Goal: Check status: Check status

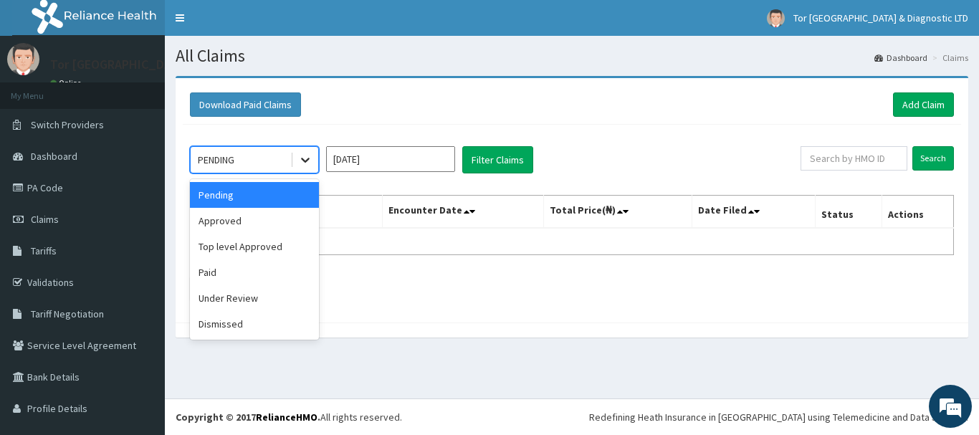
click at [310, 159] on icon at bounding box center [305, 160] width 14 height 14
click at [232, 214] on div "Approved" at bounding box center [254, 221] width 129 height 26
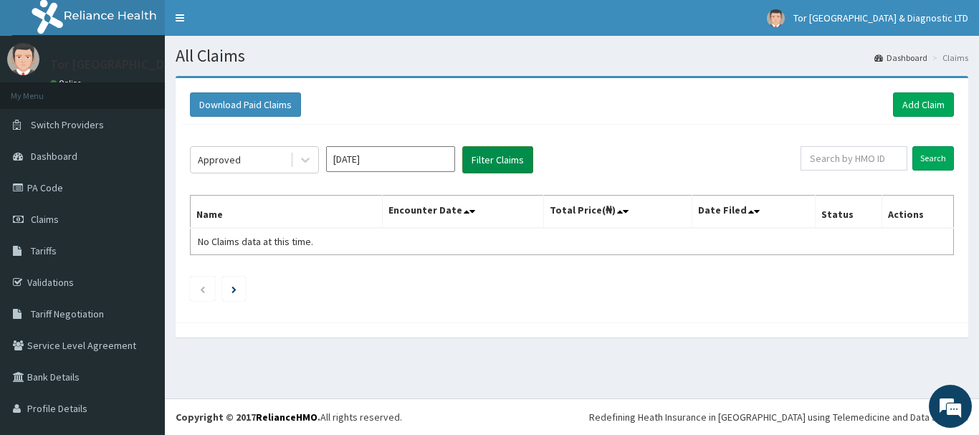
click at [508, 159] on button "Filter Claims" at bounding box center [497, 159] width 71 height 27
click at [303, 156] on icon at bounding box center [305, 160] width 14 height 14
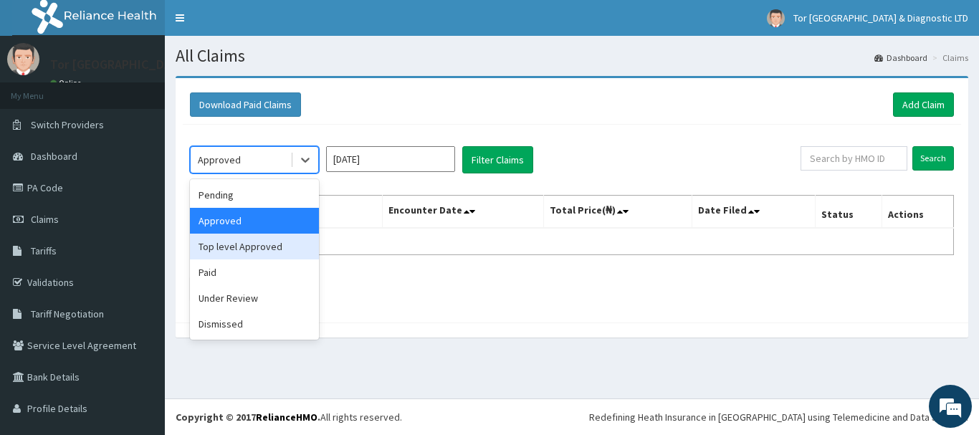
click at [248, 250] on div "Top level Approved" at bounding box center [254, 247] width 129 height 26
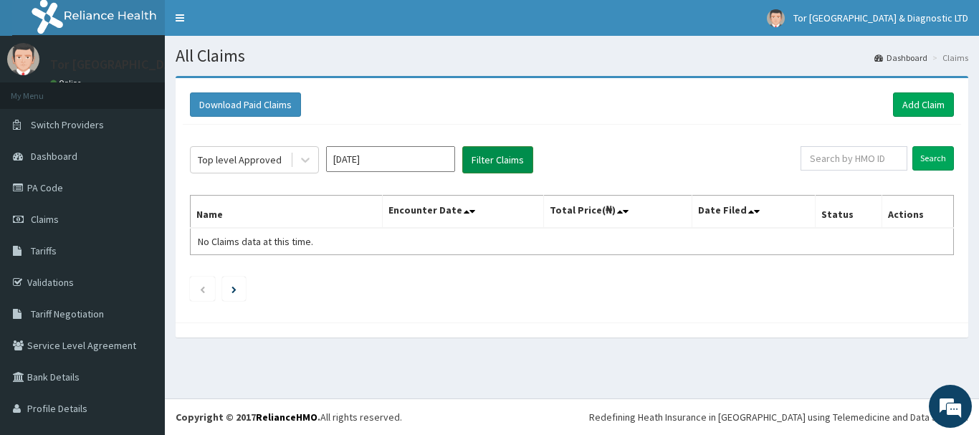
click at [481, 159] on button "Filter Claims" at bounding box center [497, 159] width 71 height 27
click at [302, 158] on icon at bounding box center [305, 160] width 14 height 14
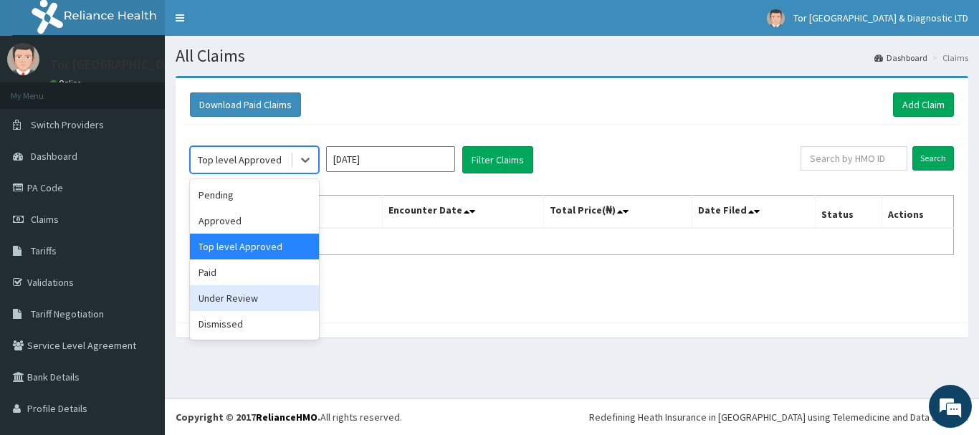
click at [245, 301] on div "Under Review" at bounding box center [254, 298] width 129 height 26
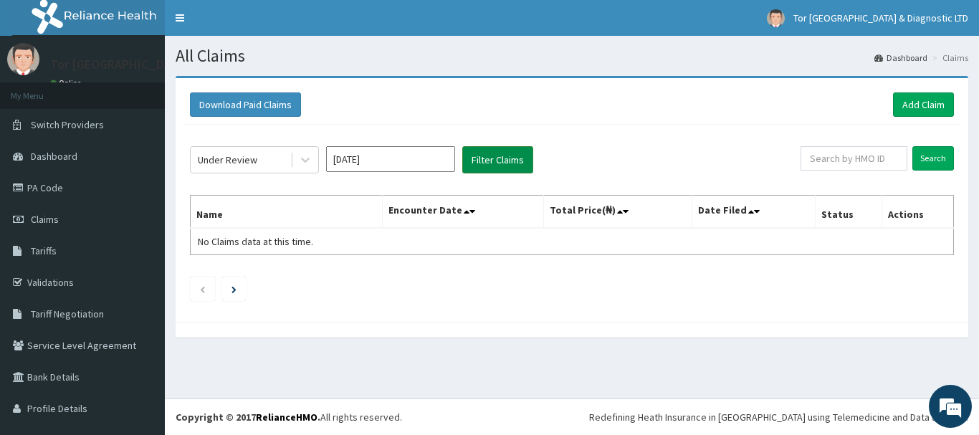
click at [500, 154] on button "Filter Claims" at bounding box center [497, 159] width 71 height 27
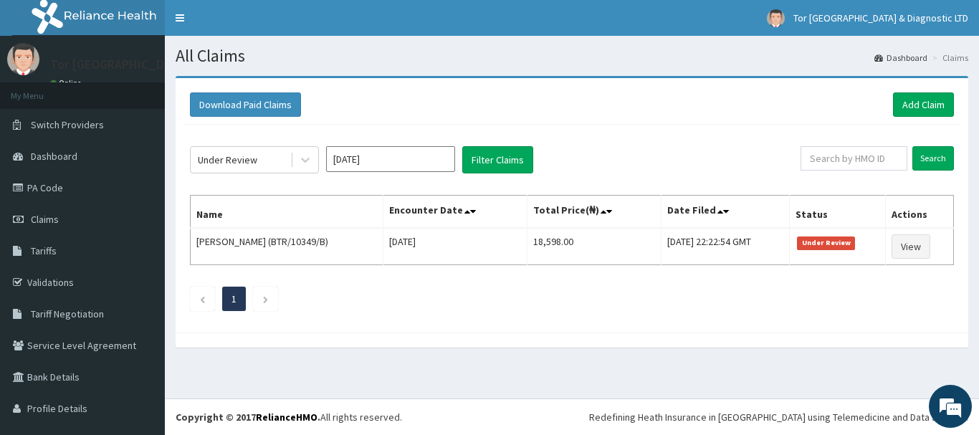
click at [355, 163] on input "[DATE]" at bounding box center [390, 159] width 129 height 26
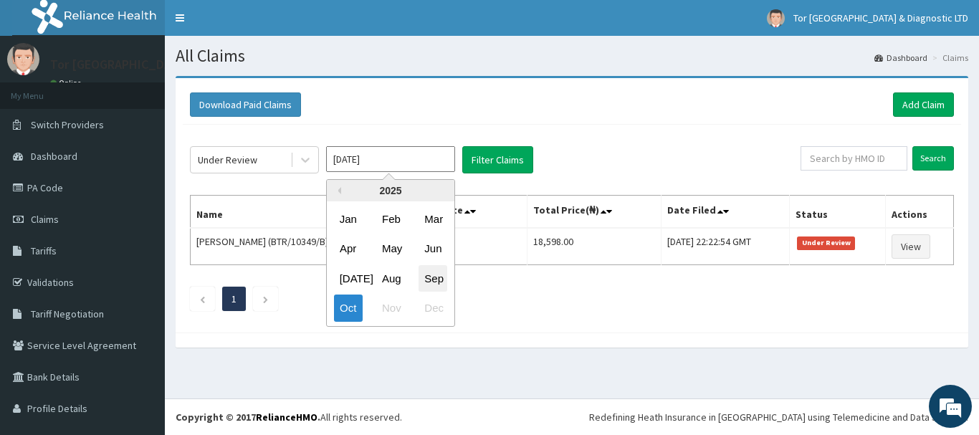
click at [435, 288] on div "Sep" at bounding box center [433, 278] width 29 height 27
type input "[DATE]"
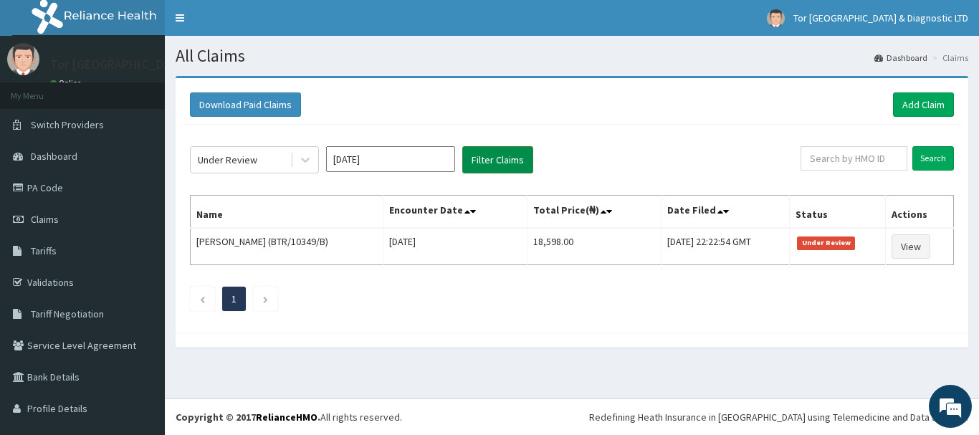
click at [480, 161] on button "Filter Claims" at bounding box center [497, 159] width 71 height 27
click at [64, 195] on link "PA Code" at bounding box center [82, 188] width 165 height 32
